Goal: Information Seeking & Learning: Learn about a topic

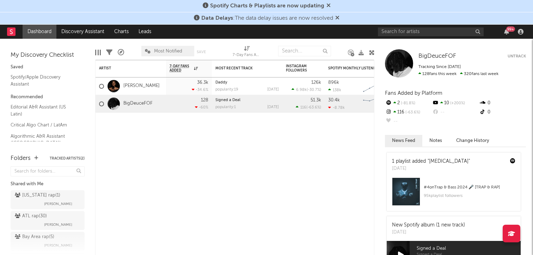
click at [327, 5] on icon at bounding box center [328, 5] width 4 height 6
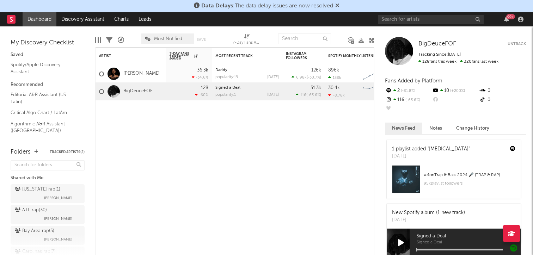
click at [336, 6] on icon at bounding box center [337, 5] width 4 height 6
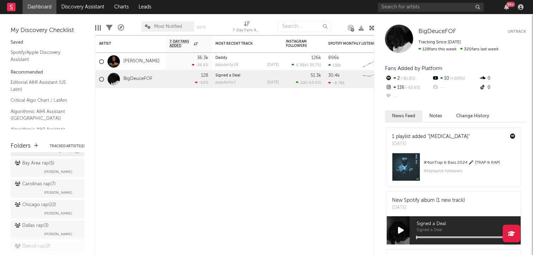
scroll to position [66, 0]
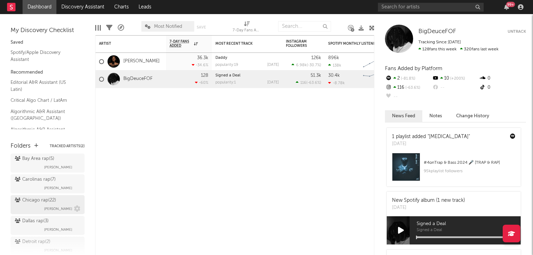
click at [35, 208] on div "Chicago rap ( 22 ) [PERSON_NAME]" at bounding box center [48, 204] width 66 height 17
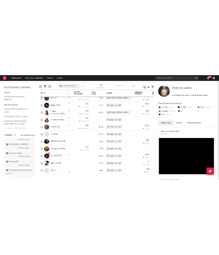
scroll to position [445, 0]
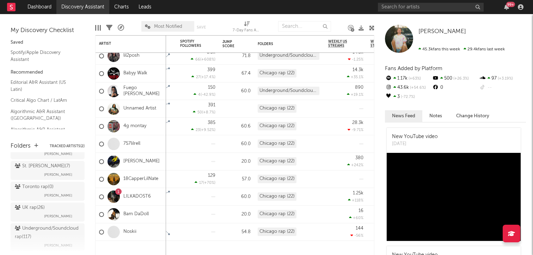
click at [85, 9] on link "Discovery Assistant" at bounding box center [82, 7] width 53 height 14
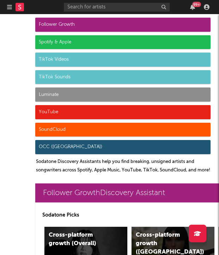
click at [55, 39] on div "Spotify & Apple" at bounding box center [122, 42] width 175 height 14
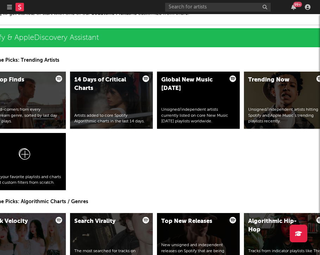
scroll to position [860, 54]
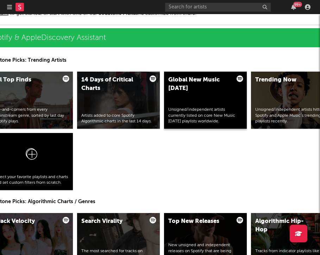
click at [198, 100] on div "Global New Music [DATE] Unsigned/independent artists currently listed on core N…" at bounding box center [205, 100] width 83 height 57
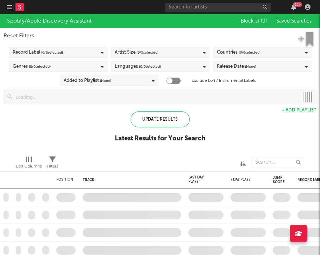
checkbox input "true"
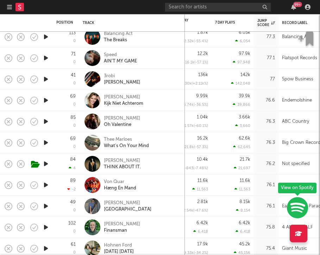
click at [43, 58] on icon "button" at bounding box center [45, 58] width 7 height 9
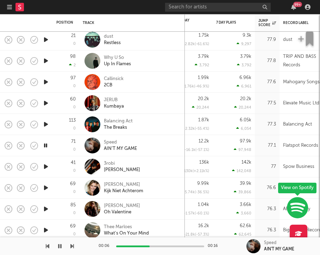
click at [43, 103] on icon "button" at bounding box center [45, 103] width 7 height 9
